Goal: Task Accomplishment & Management: Manage account settings

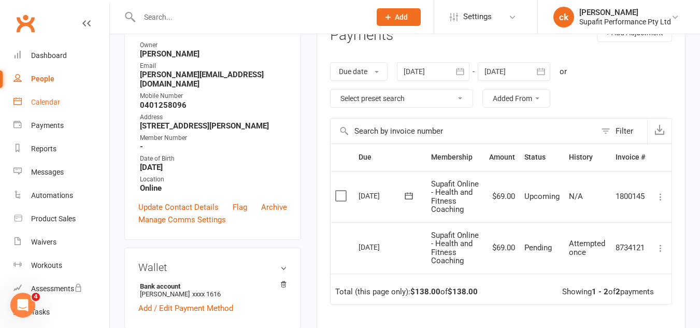
scroll to position [152, 0]
click at [153, 14] on input "text" at bounding box center [249, 17] width 227 height 15
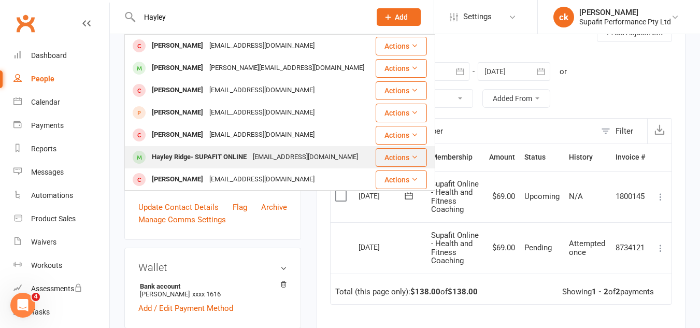
type input "Hayley"
click at [214, 156] on div "Hayley Ridge- SUPAFIT ONLINE" at bounding box center [199, 157] width 101 height 15
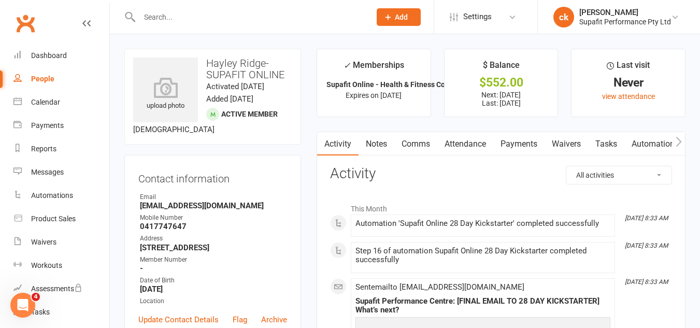
click at [652, 145] on link "Automations" at bounding box center [656, 144] width 62 height 24
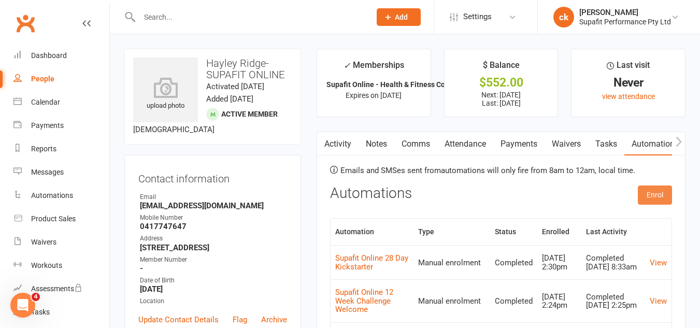
click at [657, 200] on button "Enrol" at bounding box center [655, 195] width 34 height 19
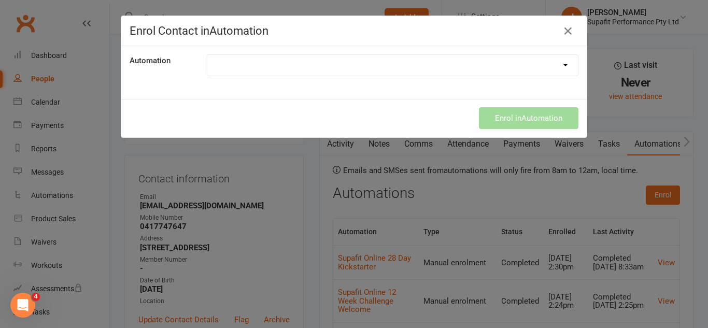
click at [561, 63] on select at bounding box center [392, 65] width 371 height 21
select select "7933"
click at [207, 55] on select "21 Day Challenge 21 Day SupaStar Challenge 21 Day Supastar Finishing 28 Day Kic…" at bounding box center [392, 65] width 371 height 21
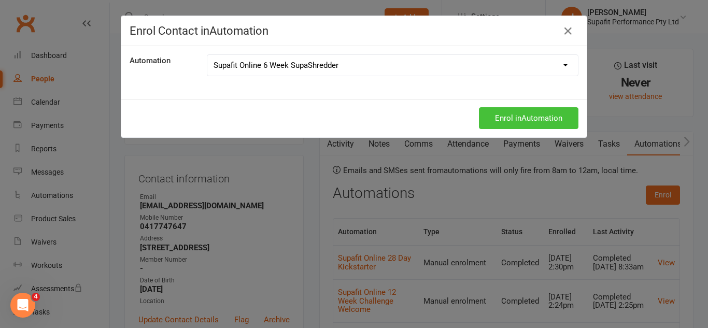
click at [493, 117] on button "Enrol in Automation" at bounding box center [529, 118] width 100 height 22
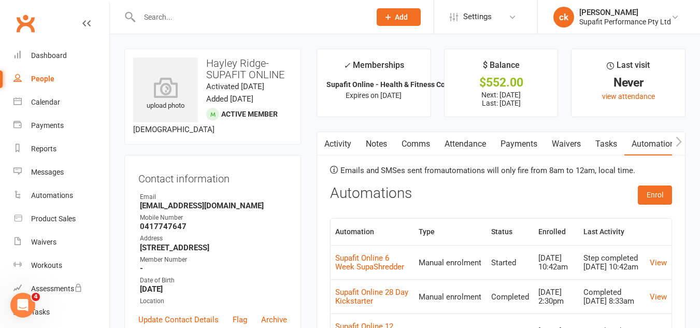
scroll to position [174, 0]
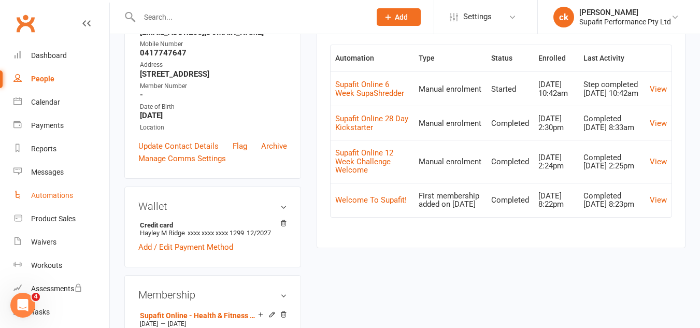
click at [51, 192] on div "Automations" at bounding box center [52, 195] width 42 height 8
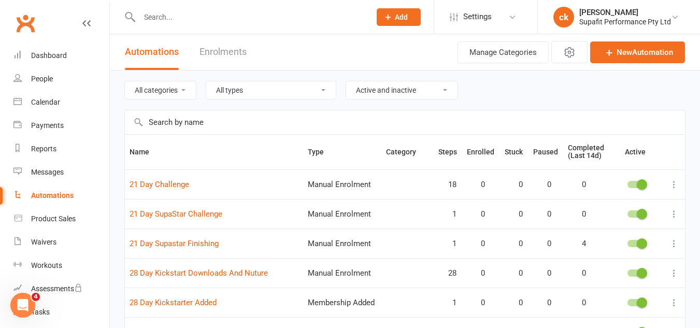
click at [200, 11] on input "text" at bounding box center [249, 17] width 227 height 15
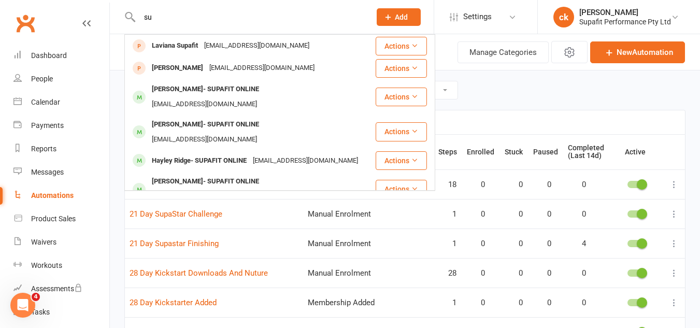
type input "s"
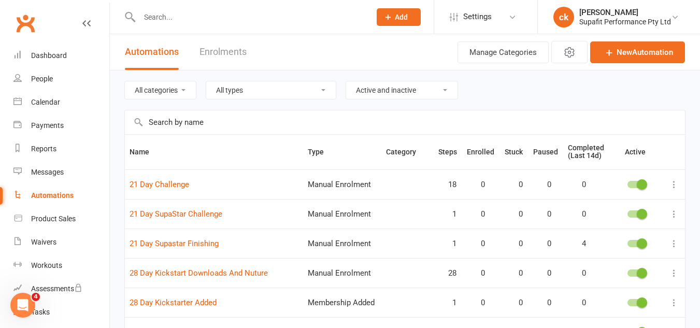
click at [168, 124] on input "text" at bounding box center [405, 122] width 560 height 24
type input "supafit online"
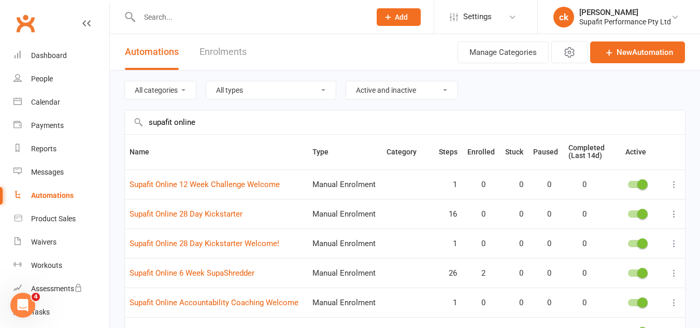
click at [672, 274] on icon at bounding box center [674, 273] width 10 height 10
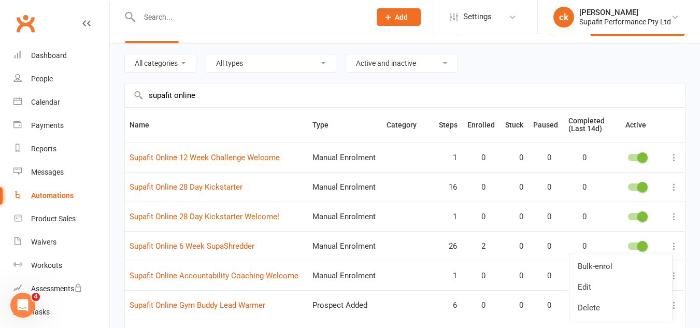
scroll to position [30, 0]
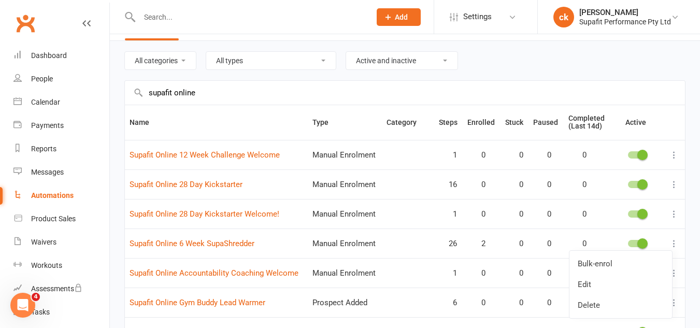
click at [674, 244] on icon at bounding box center [674, 243] width 10 height 10
click at [599, 287] on link "Edit" at bounding box center [621, 284] width 103 height 21
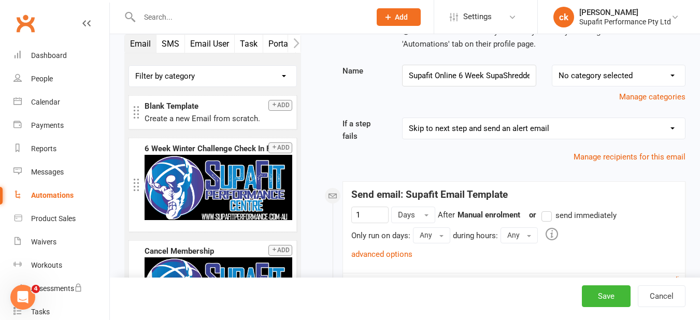
scroll to position [121, 0]
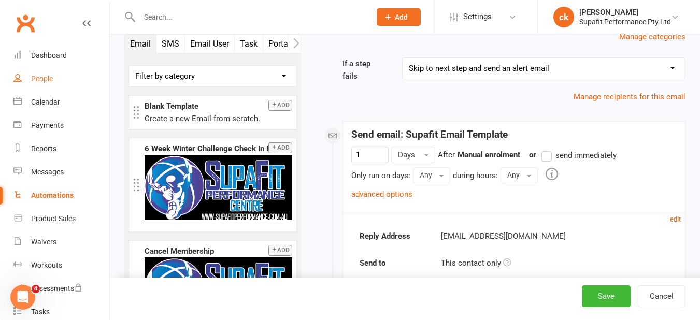
click at [33, 74] on link "People" at bounding box center [61, 78] width 96 height 23
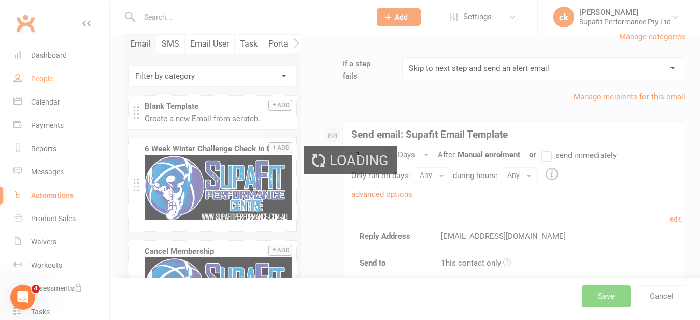
select select "100"
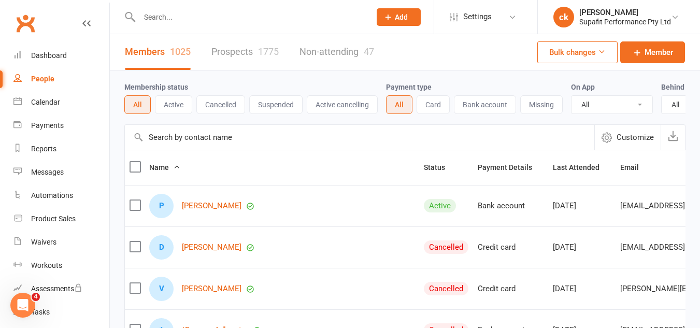
click at [173, 18] on input "text" at bounding box center [249, 17] width 227 height 15
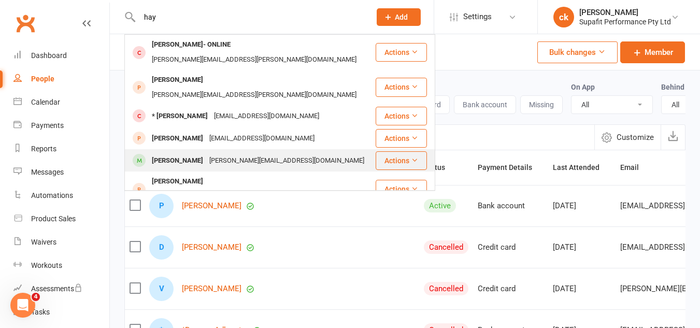
type input "hay"
click at [178, 153] on div "[PERSON_NAME]" at bounding box center [178, 160] width 58 height 15
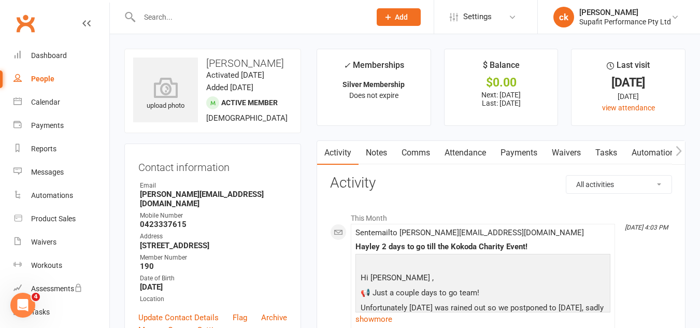
click at [189, 208] on strong "[PERSON_NAME][EMAIL_ADDRESS][DOMAIN_NAME]" at bounding box center [213, 199] width 147 height 19
copy render-form-field "[PERSON_NAME][EMAIL_ADDRESS][DOMAIN_NAME]"
click at [652, 151] on link "Automations" at bounding box center [656, 153] width 62 height 24
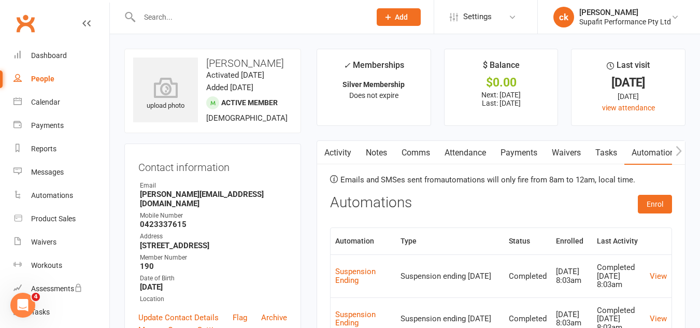
click at [222, 12] on input "text" at bounding box center [249, 17] width 227 height 15
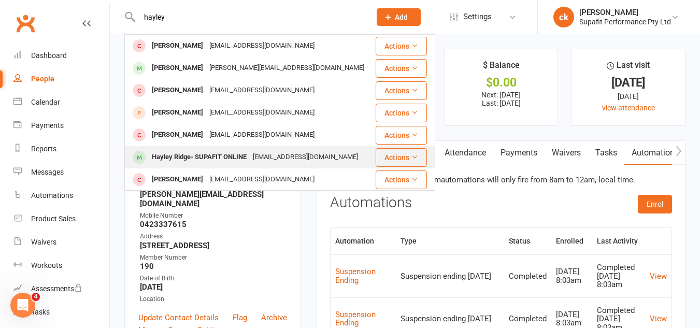
type input "hayley"
click at [199, 156] on div "Hayley Ridge- SUPAFIT ONLINE" at bounding box center [199, 157] width 101 height 15
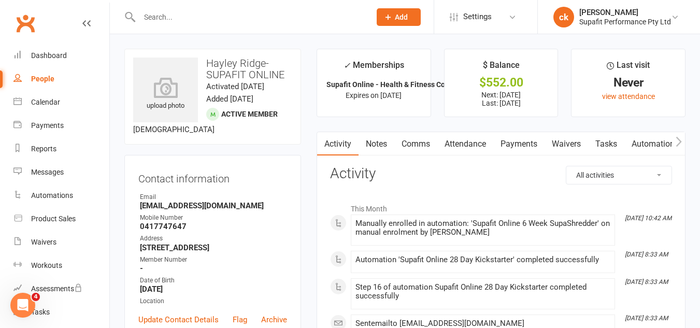
click at [647, 143] on link "Automations" at bounding box center [656, 144] width 62 height 24
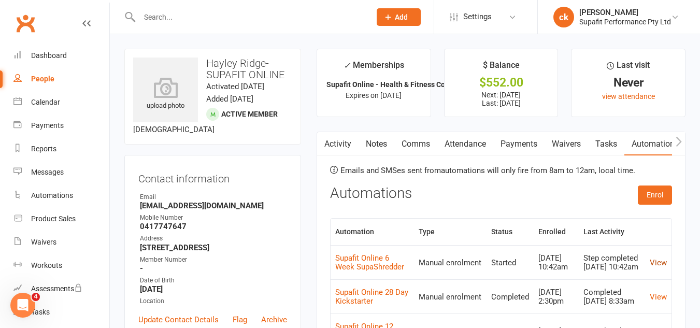
click at [660, 265] on link "View" at bounding box center [658, 262] width 17 height 9
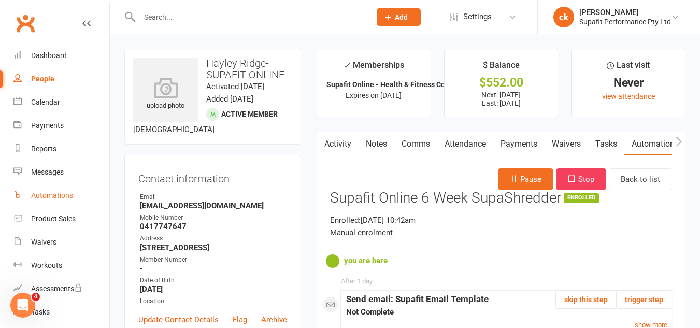
click at [47, 194] on div "Automations" at bounding box center [52, 195] width 42 height 8
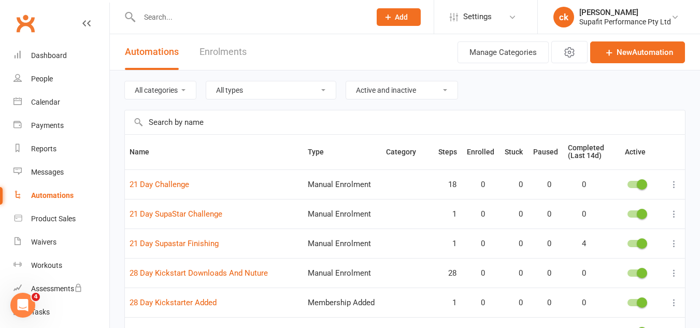
click at [169, 24] on div at bounding box center [243, 17] width 239 height 34
click at [165, 122] on input "text" at bounding box center [405, 122] width 560 height 24
type input "supafit online"
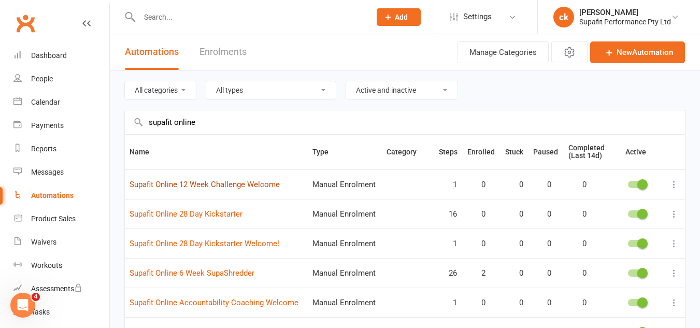
click at [216, 187] on link "Supafit Online 12 Week Challenge Welcome" at bounding box center [205, 184] width 150 height 9
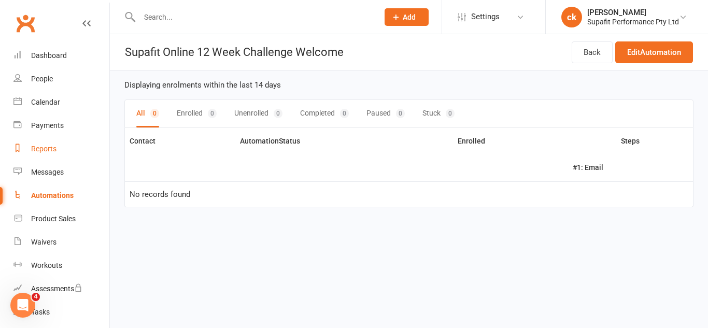
click at [47, 145] on div "Reports" at bounding box center [43, 149] width 25 height 8
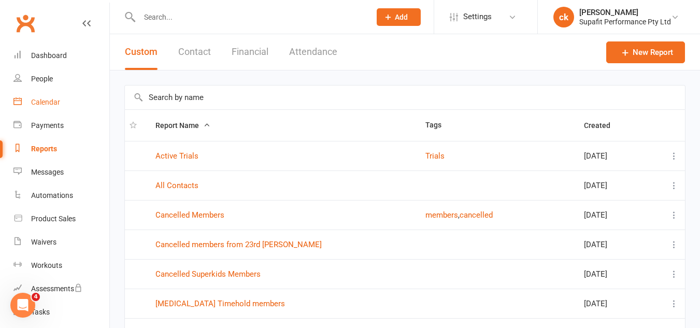
click at [47, 97] on link "Calendar" at bounding box center [61, 102] width 96 height 23
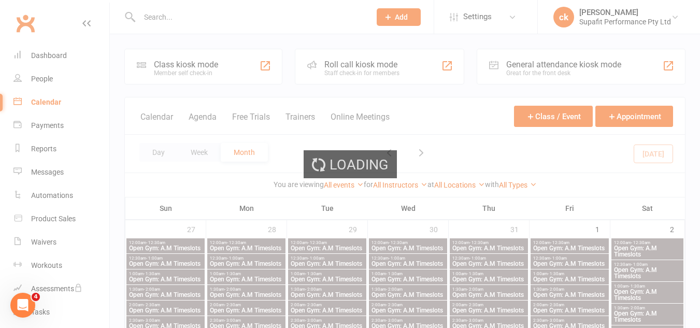
click at [44, 78] on div "Loading" at bounding box center [350, 164] width 700 height 328
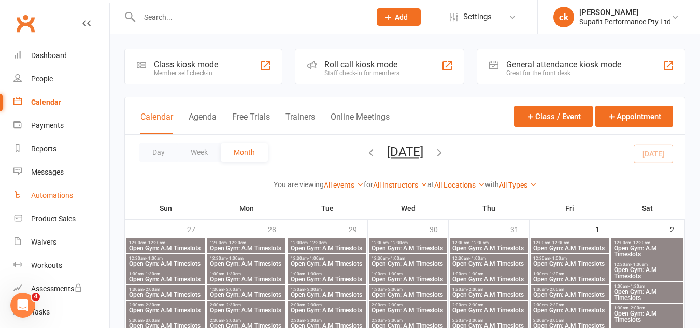
click at [44, 197] on div "Automations" at bounding box center [52, 195] width 42 height 8
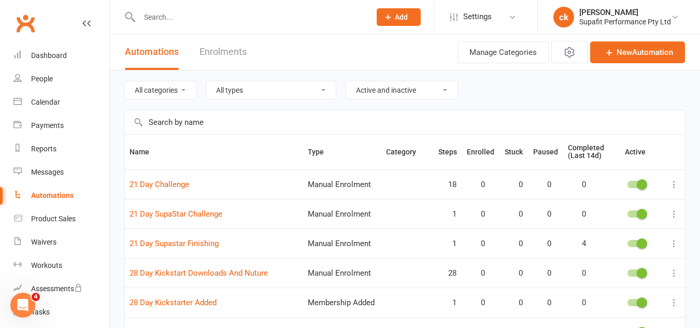
click at [179, 122] on input "text" at bounding box center [405, 122] width 560 height 24
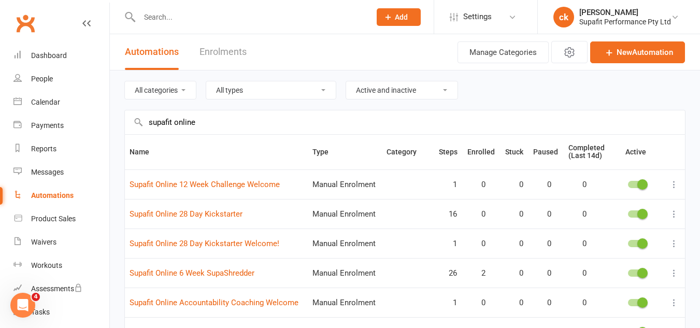
type input "supafit online"
click at [674, 273] on icon at bounding box center [674, 273] width 10 height 10
click at [672, 274] on icon at bounding box center [674, 273] width 10 height 10
click at [671, 278] on button at bounding box center [674, 273] width 12 height 12
click at [618, 315] on link "Edit" at bounding box center [621, 314] width 103 height 21
